Goal: Information Seeking & Learning: Understand process/instructions

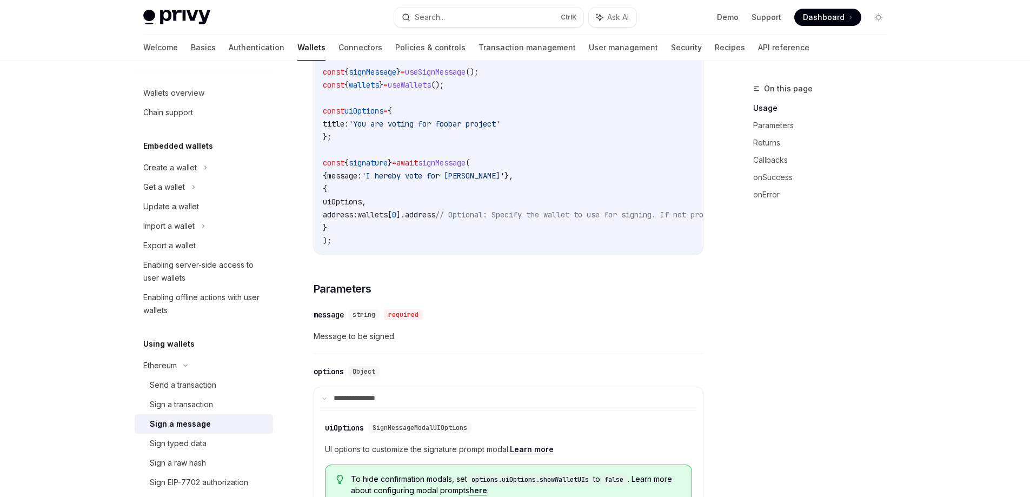
scroll to position [378, 0]
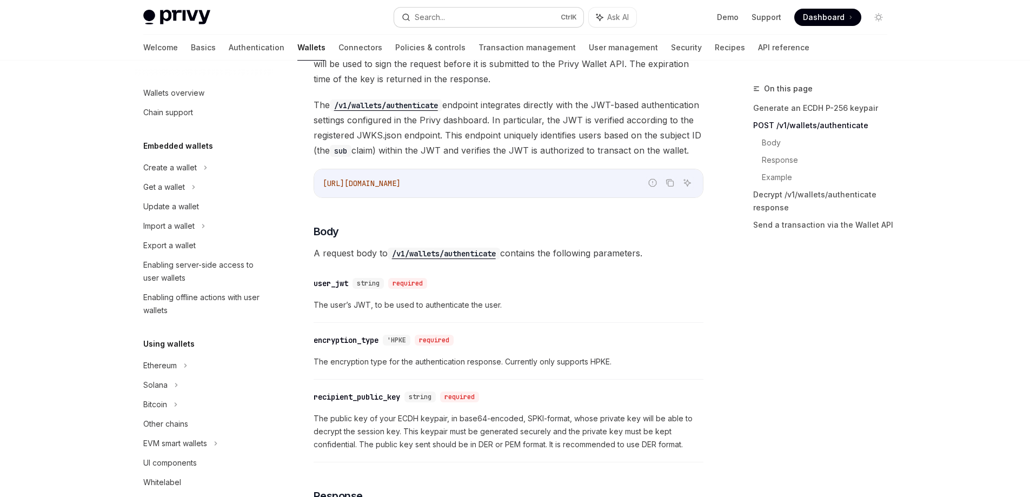
click at [487, 14] on button "Search... Ctrl K" at bounding box center [488, 17] width 189 height 19
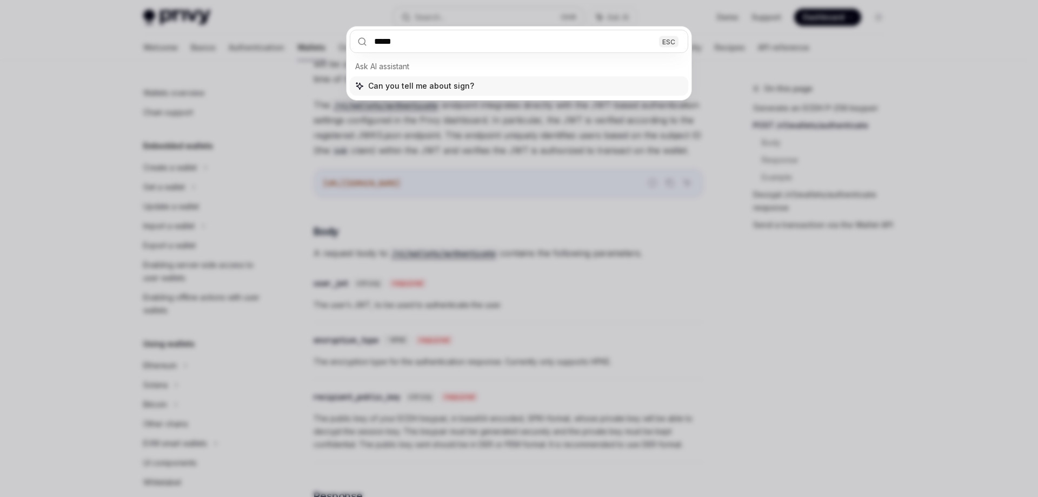
type input "******"
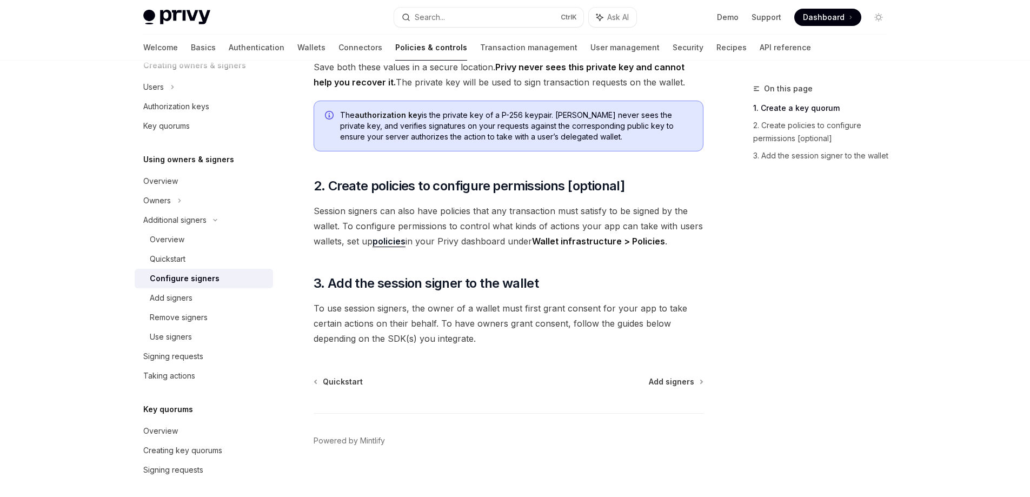
scroll to position [292, 0]
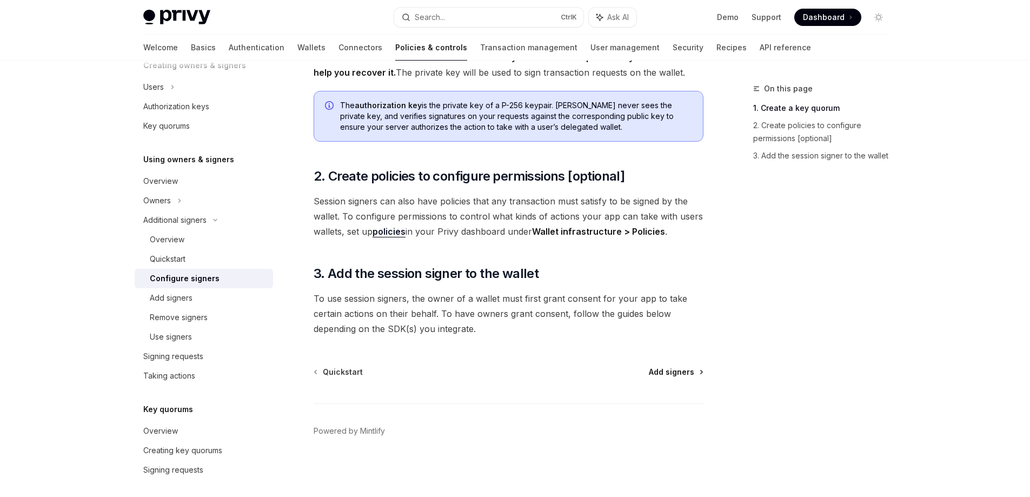
click at [667, 372] on span "Add signers" at bounding box center [671, 371] width 45 height 11
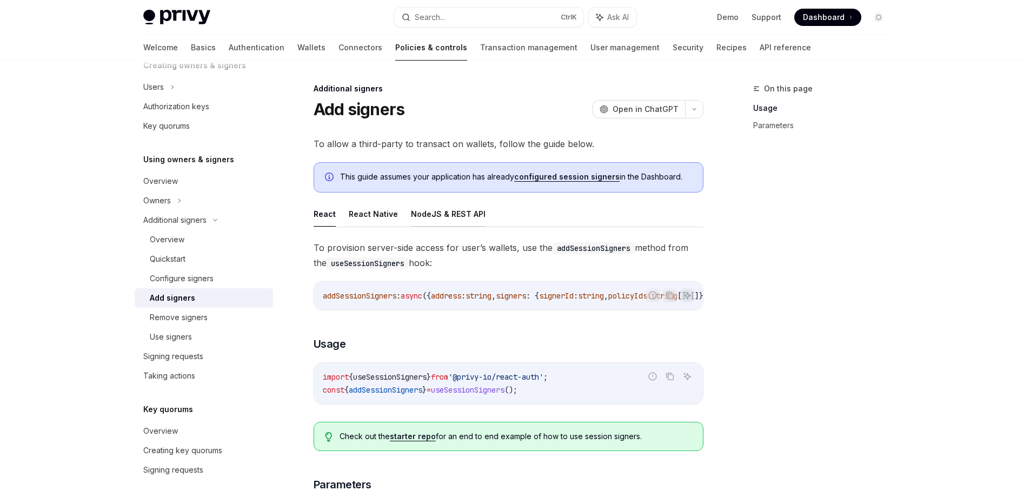
click at [440, 215] on button "NodeJS & REST API" at bounding box center [448, 213] width 75 height 25
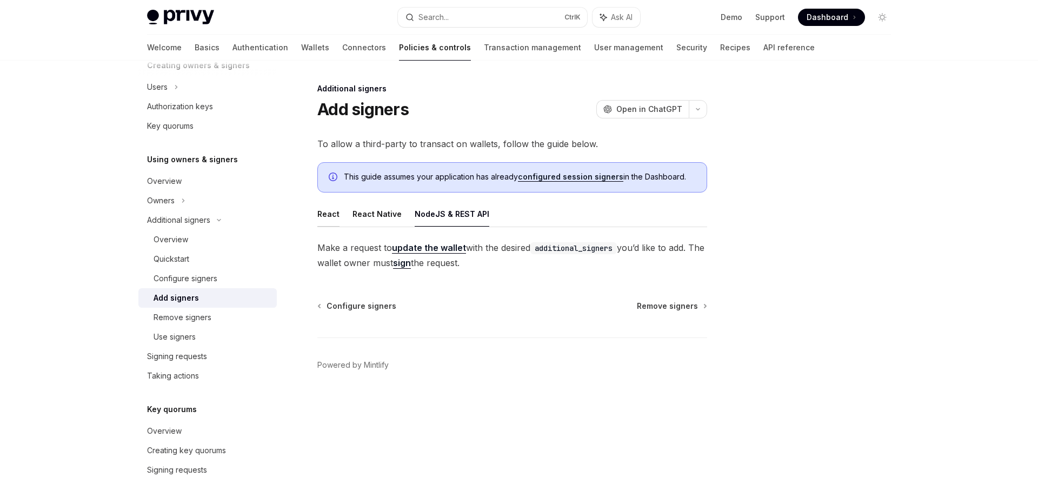
click at [326, 214] on button "React" at bounding box center [328, 213] width 22 height 25
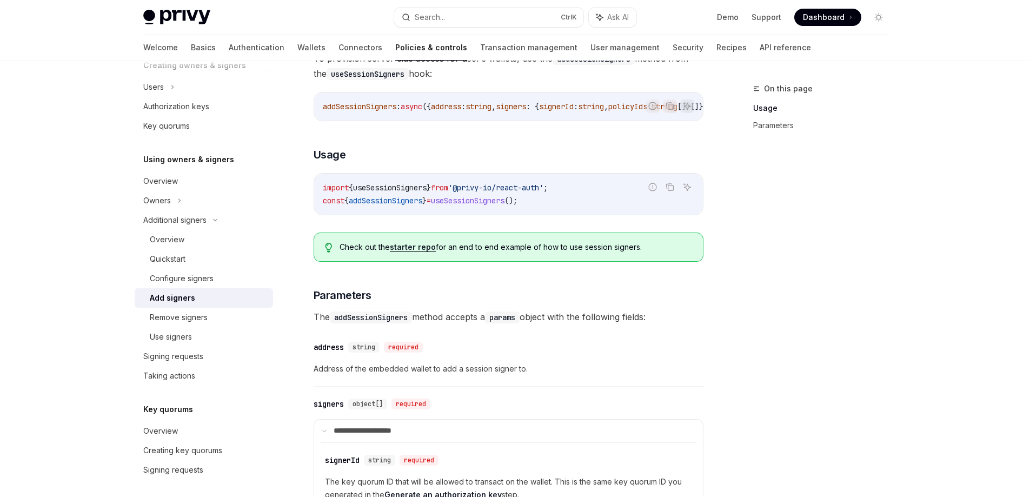
scroll to position [216, 0]
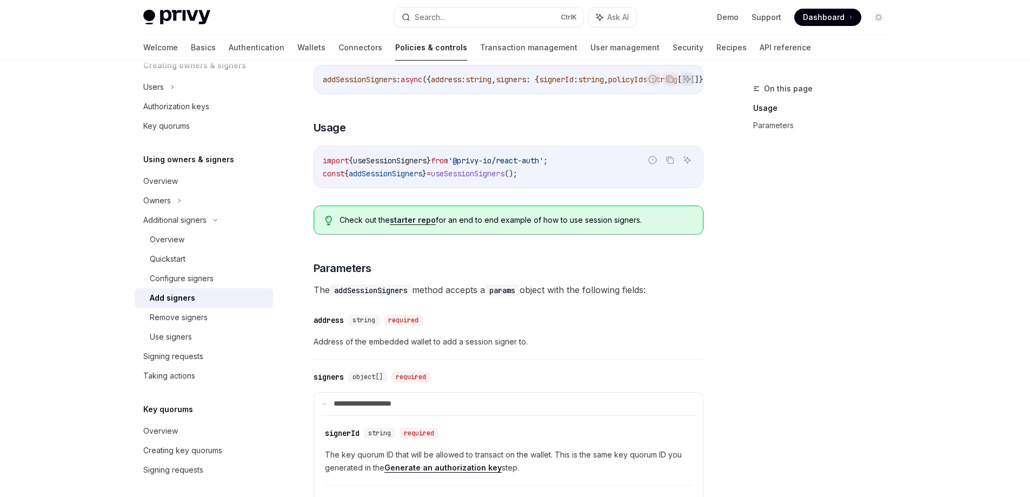
click at [504, 180] on code "import { useSessionSigners } from '@privy-io/react-auth' ; const { addSessionSi…" at bounding box center [508, 167] width 371 height 26
click at [504, 178] on span "useSessionSigners" at bounding box center [467, 174] width 73 height 10
copy span "useSessionSigners"
click at [211, 283] on div "Configure signers" at bounding box center [182, 278] width 64 height 13
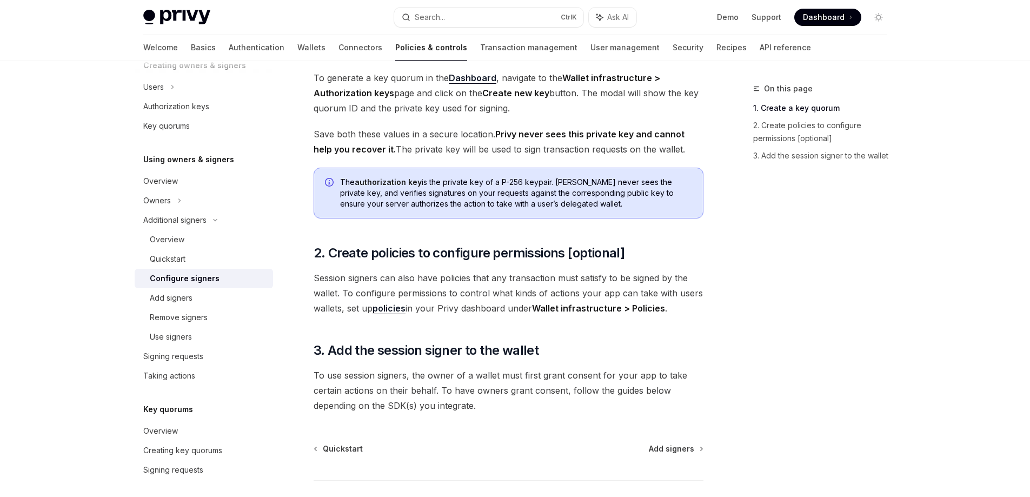
scroll to position [216, 0]
click at [204, 340] on div "Use signers" at bounding box center [208, 336] width 117 height 13
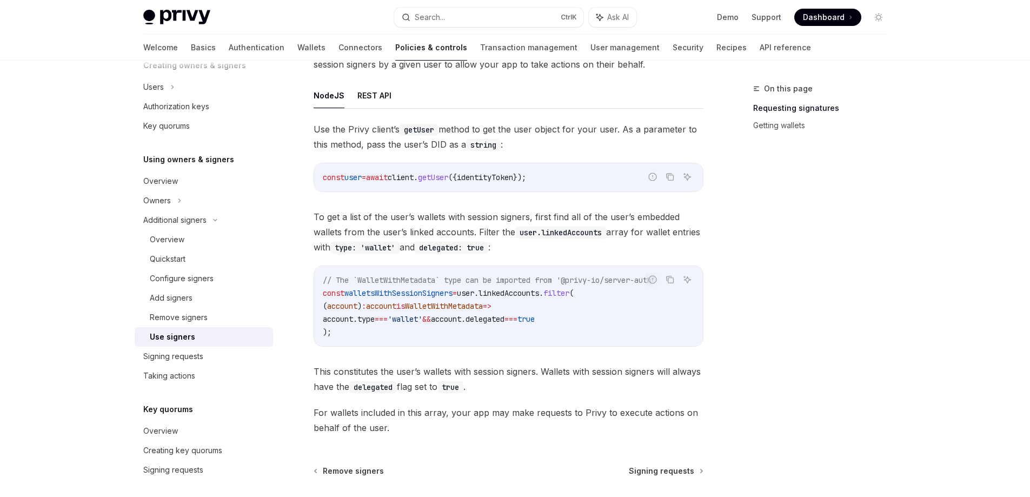
scroll to position [500, 0]
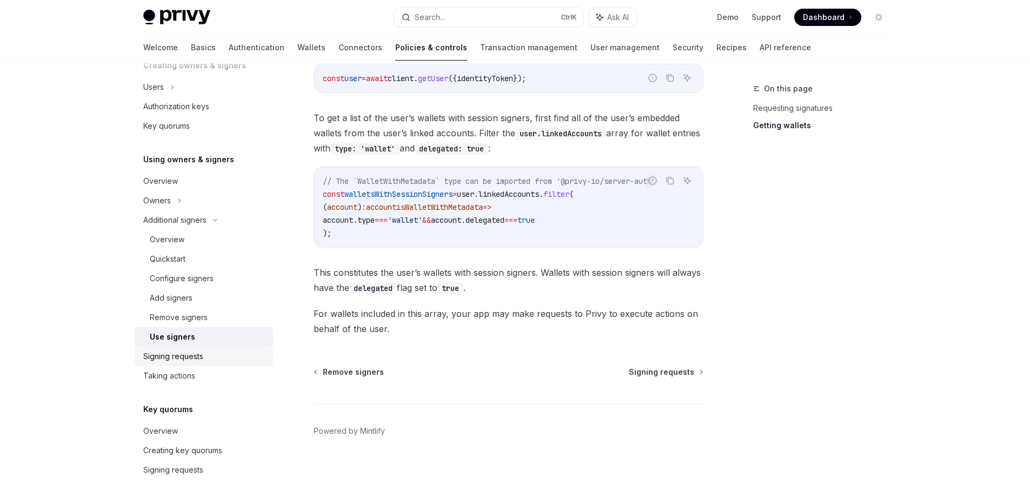
click at [224, 364] on link "Signing requests" at bounding box center [204, 355] width 138 height 19
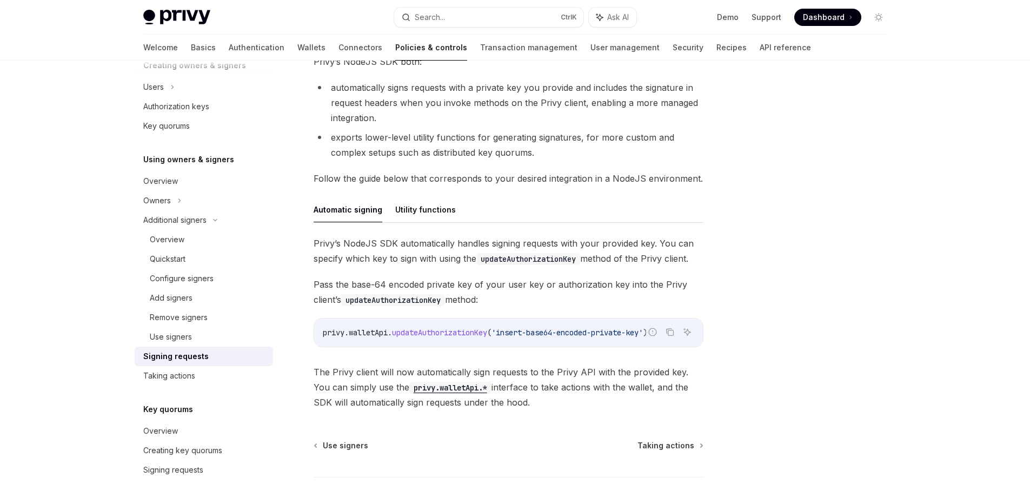
scroll to position [68, 0]
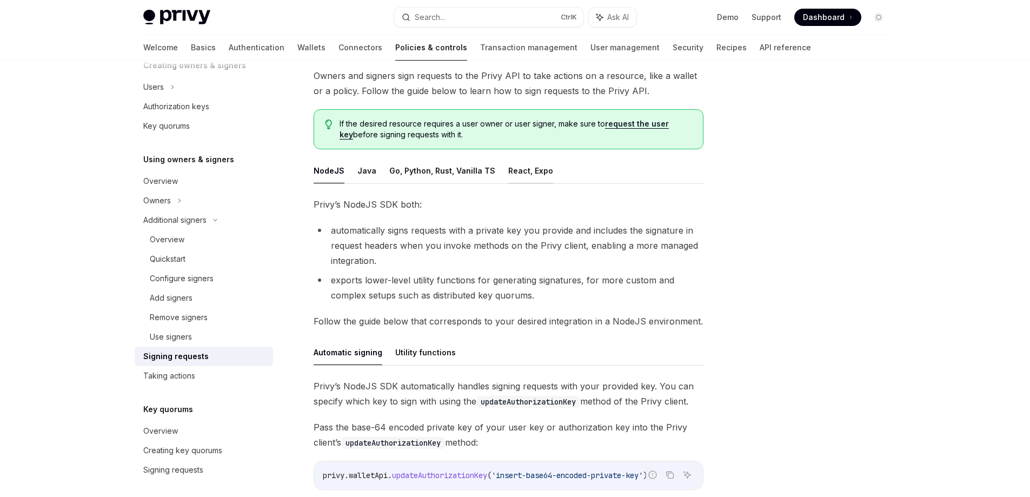
click at [509, 167] on button "React, Expo" at bounding box center [530, 170] width 45 height 25
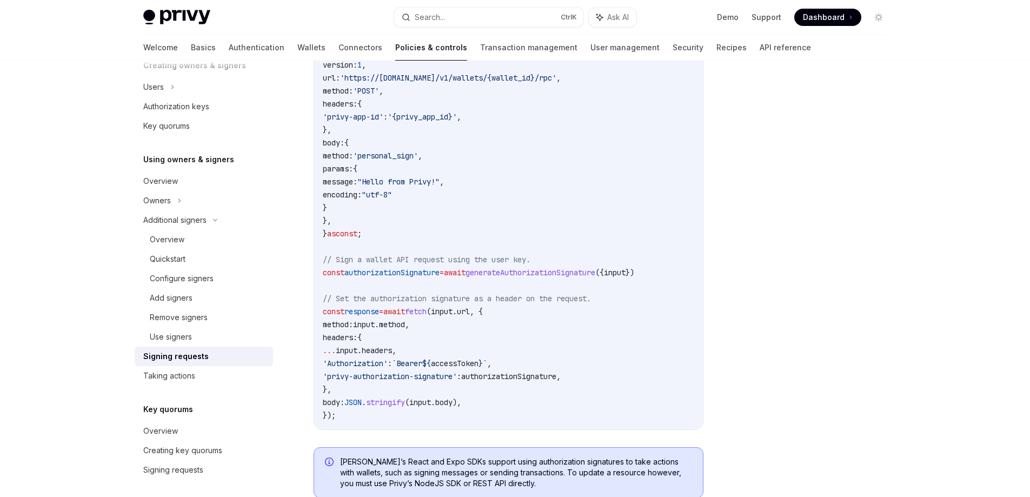
scroll to position [446, 0]
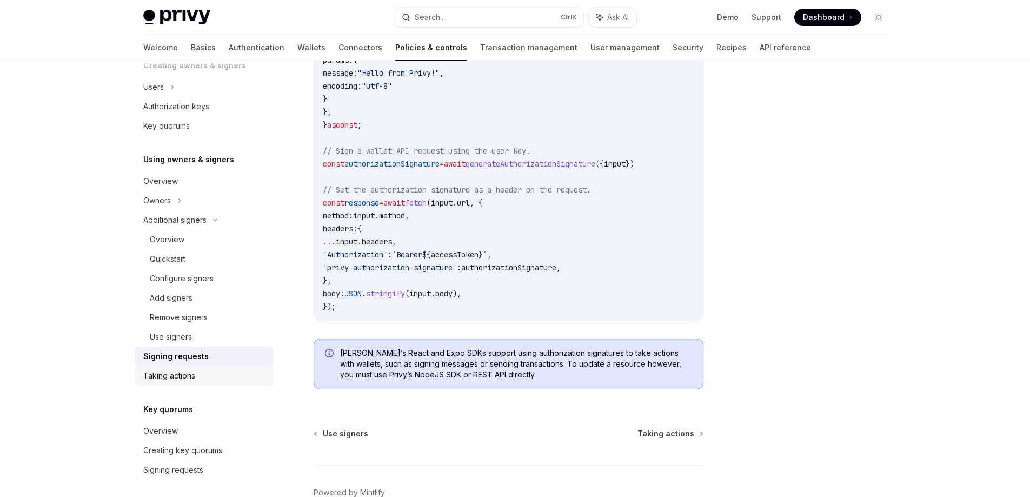
click at [225, 376] on div "Taking actions" at bounding box center [204, 375] width 123 height 13
type textarea "*"
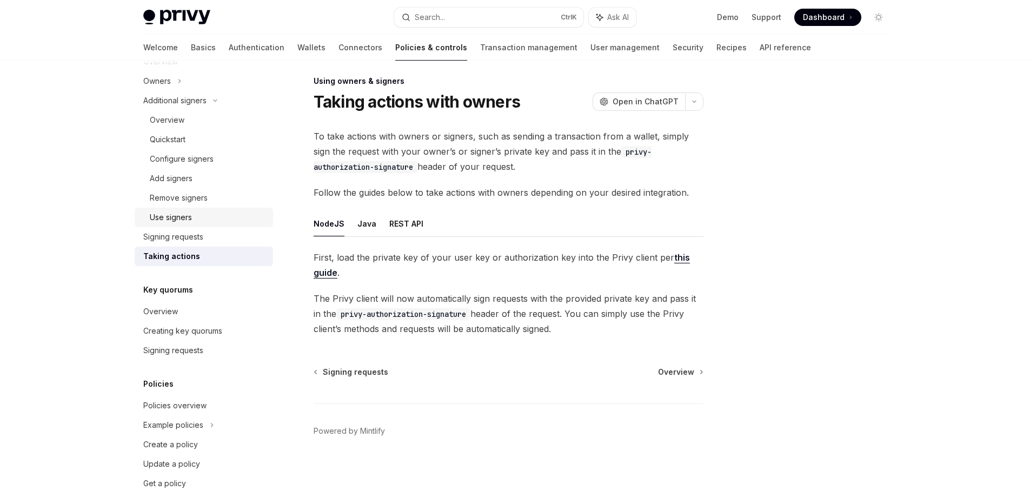
scroll to position [381, 0]
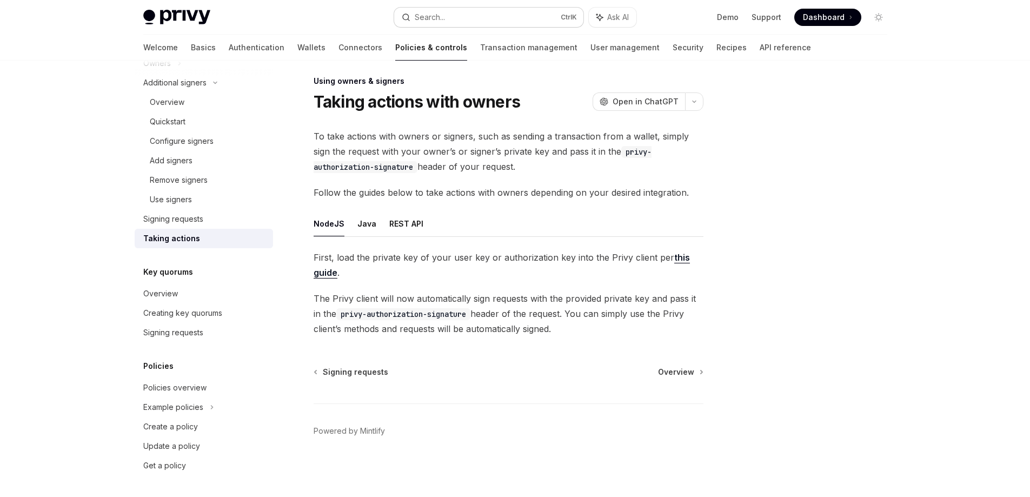
click at [443, 11] on div "Search..." at bounding box center [430, 17] width 30 height 13
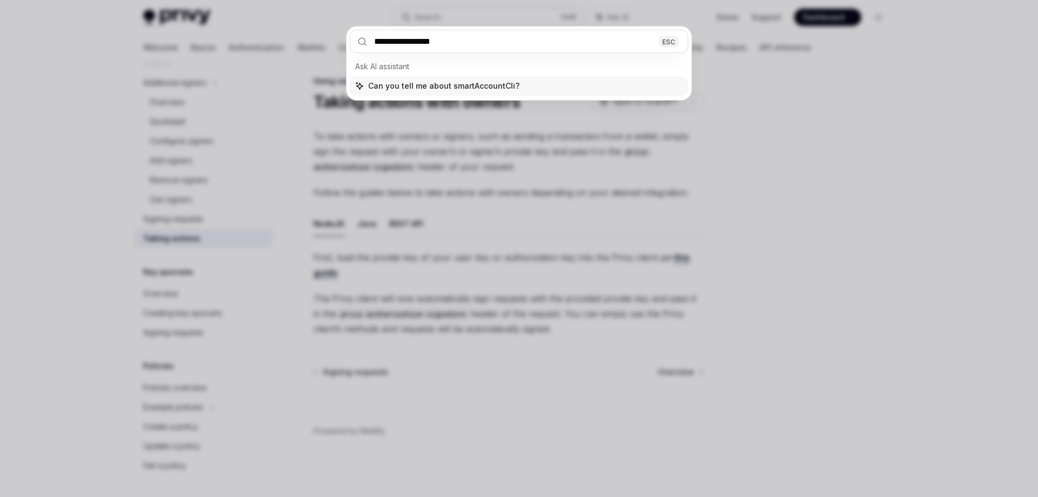
type input "**********"
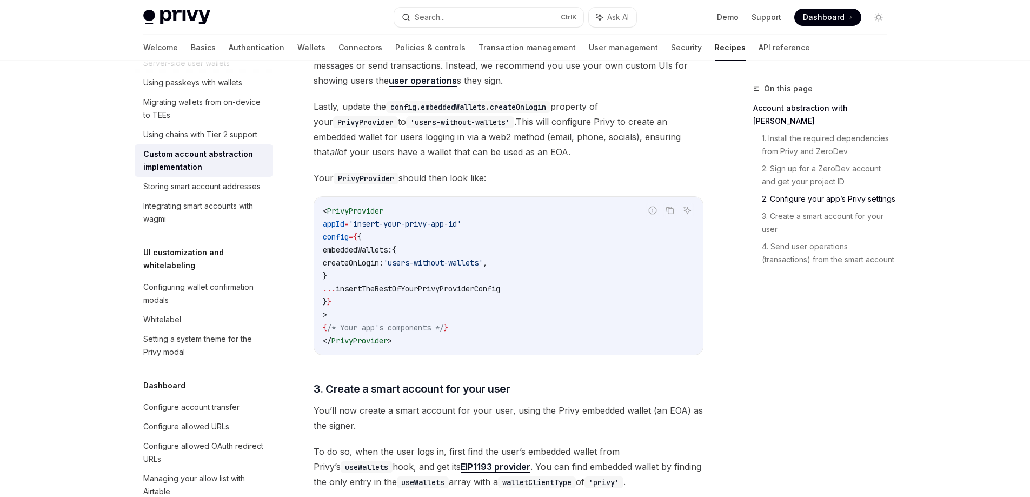
scroll to position [709, 0]
drag, startPoint x: 510, startPoint y: 164, endPoint x: 304, endPoint y: 116, distance: 211.6
copy div "Lastly, update the config.embeddedWallets.createOnLogin property of your PrivyP…"
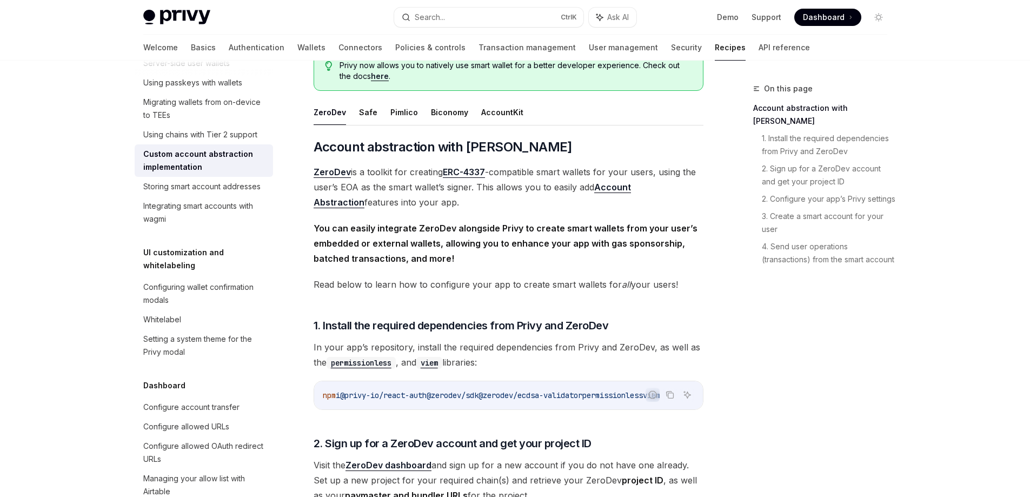
scroll to position [6, 0]
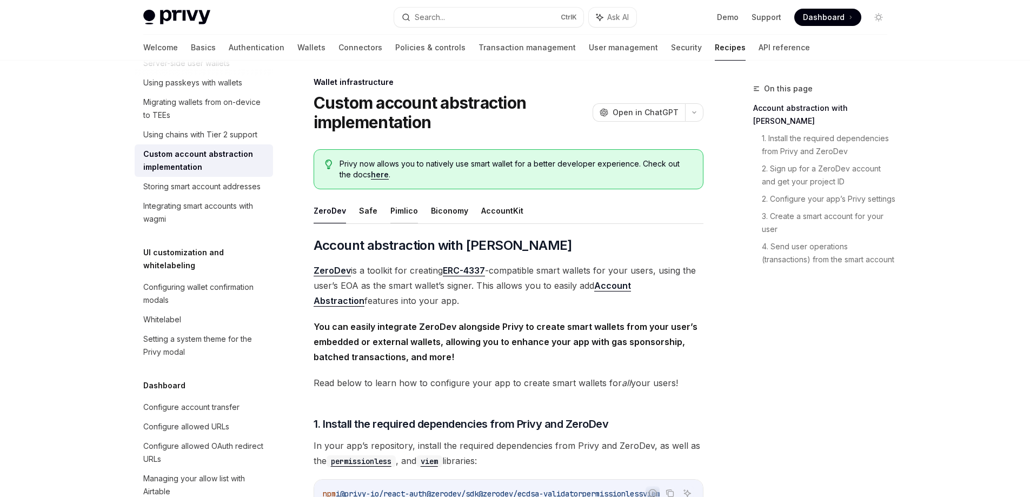
click at [396, 216] on button "Pimlico" at bounding box center [404, 210] width 28 height 25
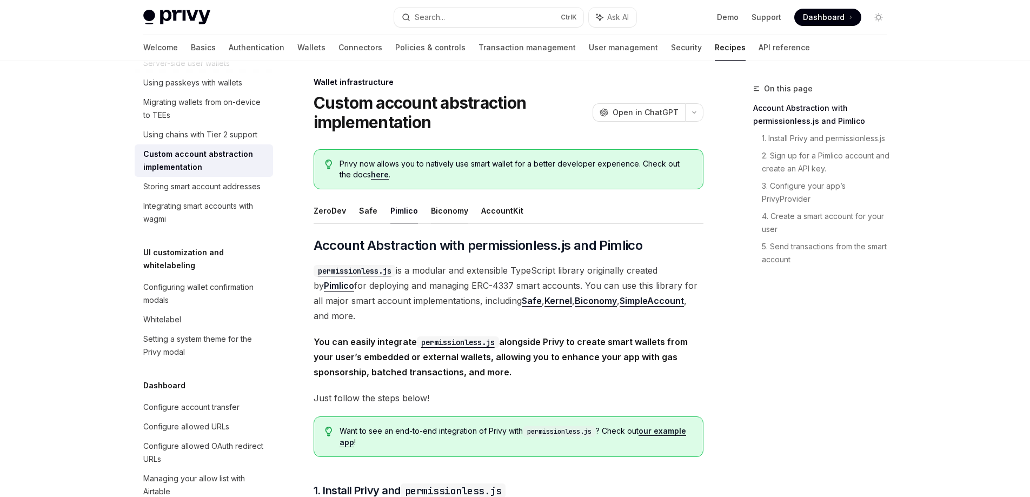
click at [437, 217] on button "Biconomy" at bounding box center [449, 210] width 37 height 25
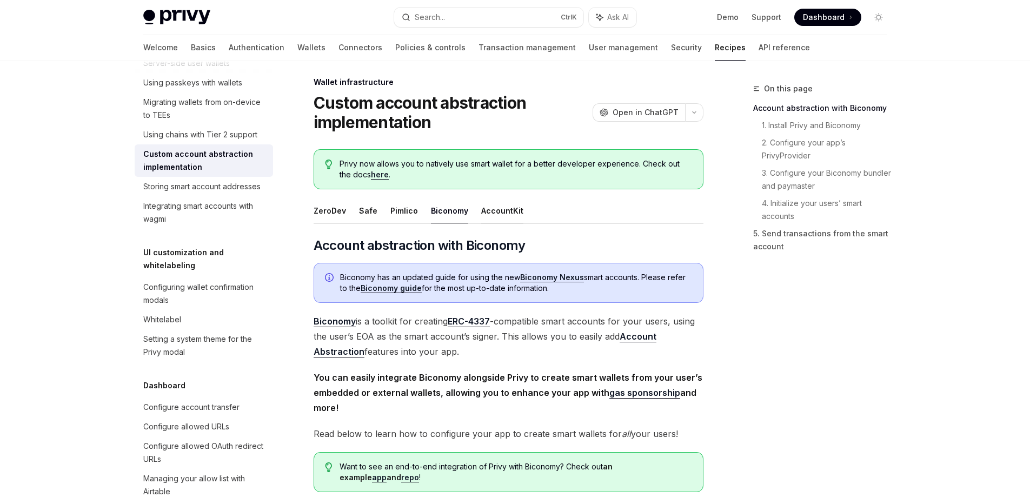
click at [482, 217] on button "AccountKit" at bounding box center [502, 210] width 42 height 25
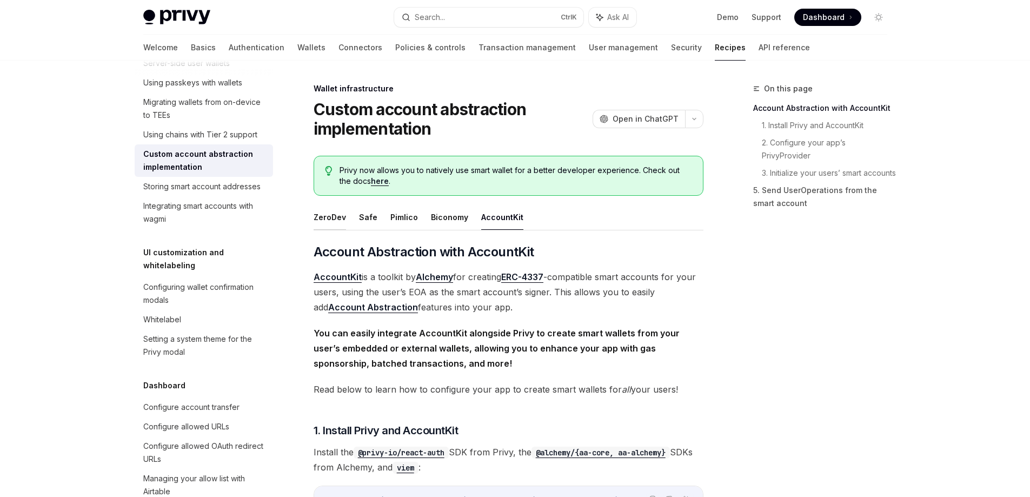
click at [333, 211] on button "ZeroDev" at bounding box center [329, 216] width 32 height 25
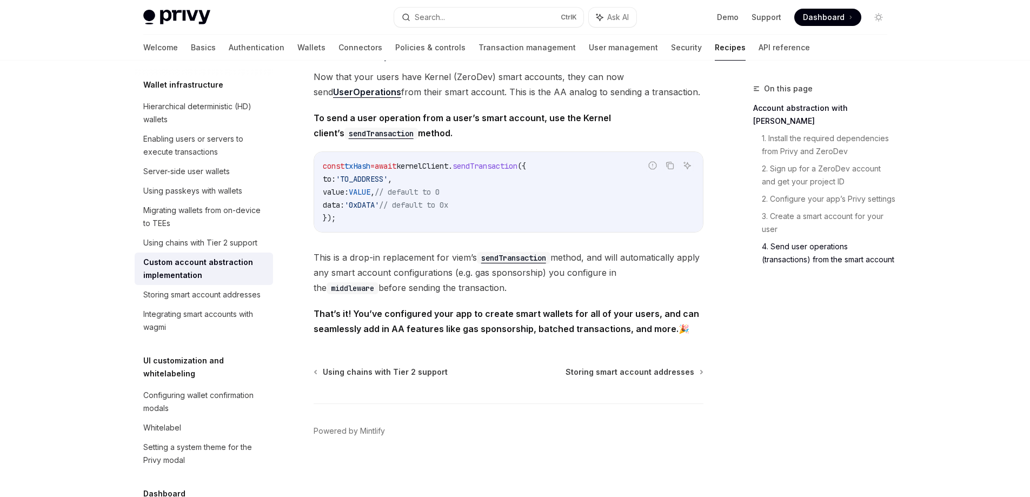
scroll to position [2245, 0]
click at [219, 301] on div "Storing smart account addresses" at bounding box center [201, 294] width 117 height 13
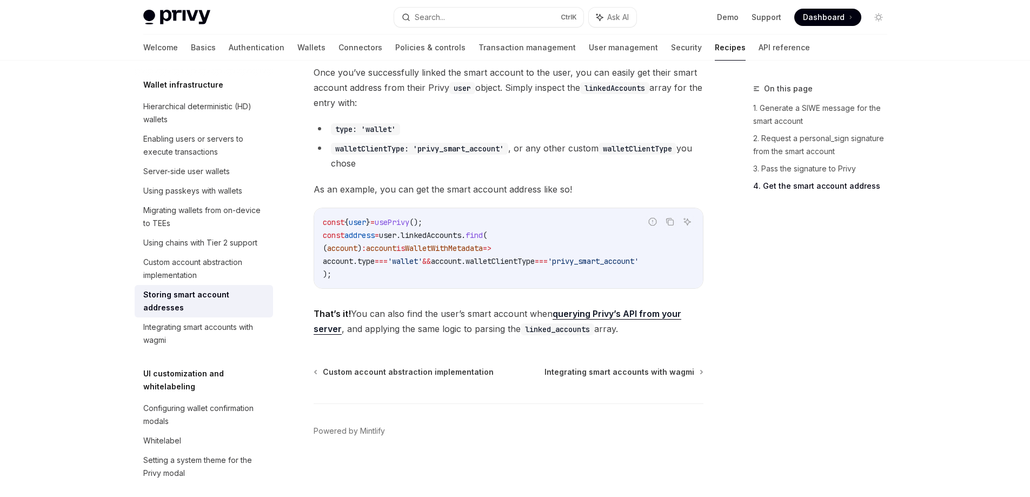
scroll to position [1612, 0]
click at [236, 346] on div "Integrating smart accounts with wagmi" at bounding box center [204, 333] width 123 height 26
type textarea "*"
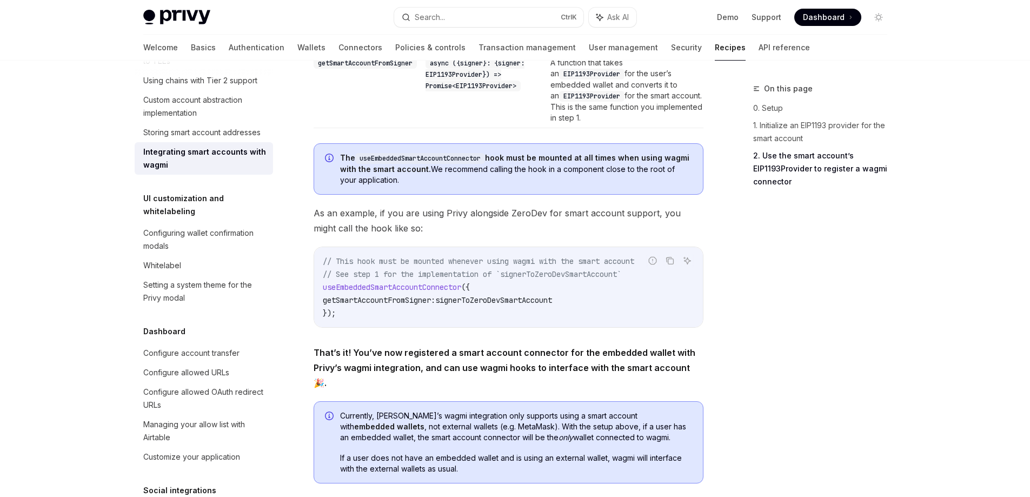
scroll to position [1675, 0]
